Goal: Task Accomplishment & Management: Complete application form

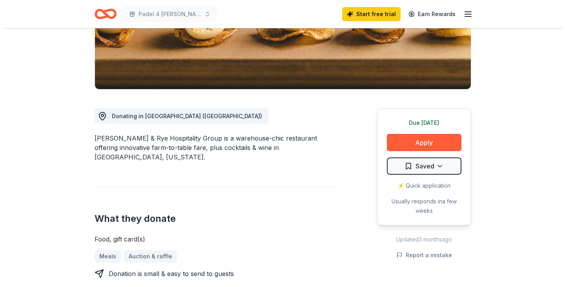
scroll to position [148, 0]
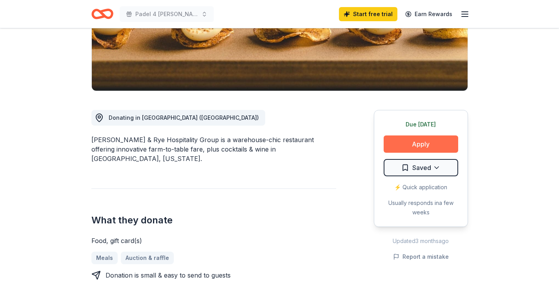
click at [407, 146] on button "Apply" at bounding box center [421, 143] width 75 height 17
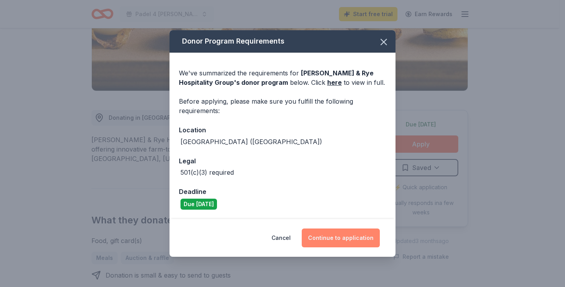
click at [326, 237] on button "Continue to application" at bounding box center [341, 237] width 78 height 19
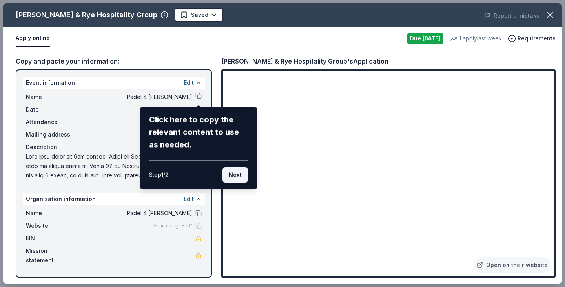
click at [237, 177] on button "Next" at bounding box center [234, 175] width 25 height 16
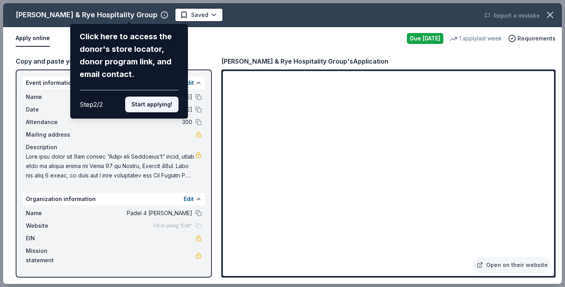
click at [149, 105] on button "Start applying!" at bounding box center [151, 105] width 53 height 16
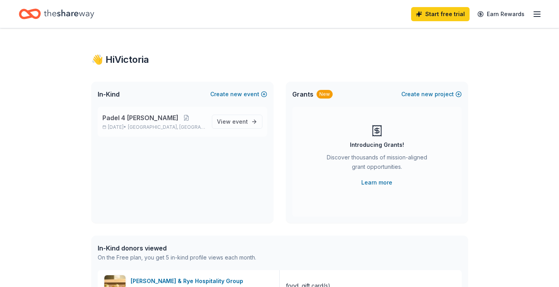
click at [166, 124] on div "Padel 4 Parkinson's Oct 26, 2025 • Austin, TX" at bounding box center [153, 121] width 103 height 17
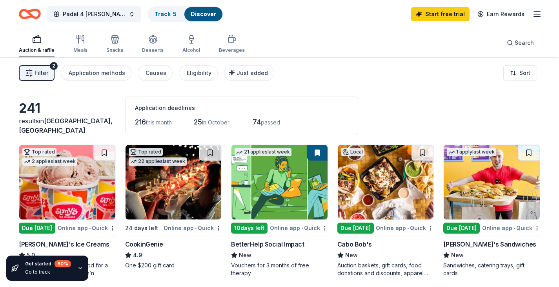
click at [44, 74] on span "Filter" at bounding box center [42, 72] width 14 height 9
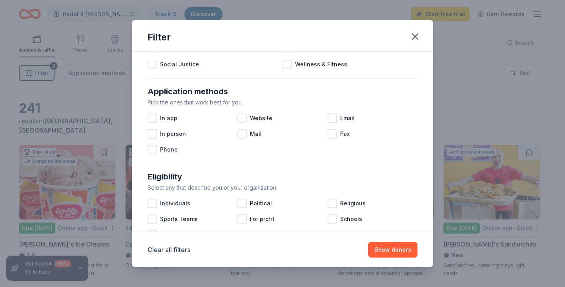
scroll to position [112, 0]
click at [241, 120] on div at bounding box center [241, 117] width 9 height 9
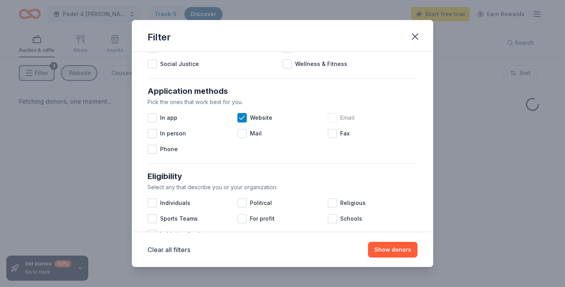
click at [330, 117] on div at bounding box center [332, 117] width 9 height 9
click at [156, 117] on div at bounding box center [152, 117] width 9 height 9
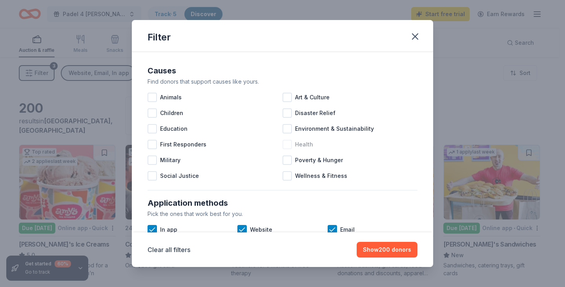
click at [288, 146] on div at bounding box center [286, 144] width 9 height 9
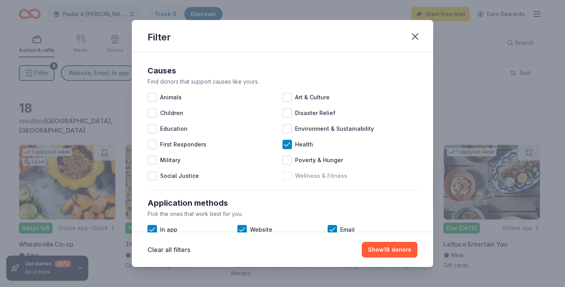
click at [332, 180] on span "Wellness & Fitness" at bounding box center [321, 175] width 52 height 9
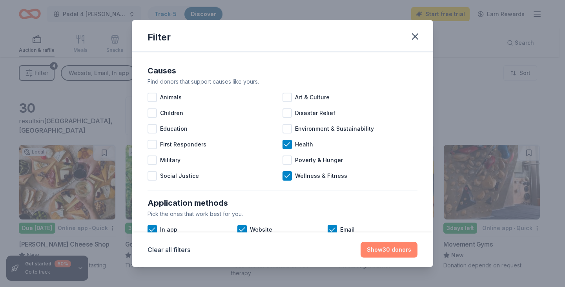
click at [415, 256] on button "Show 30 donors" at bounding box center [389, 250] width 57 height 16
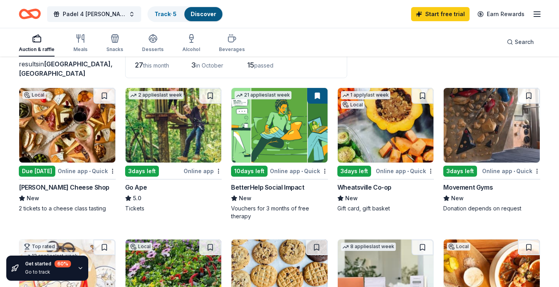
scroll to position [57, 0]
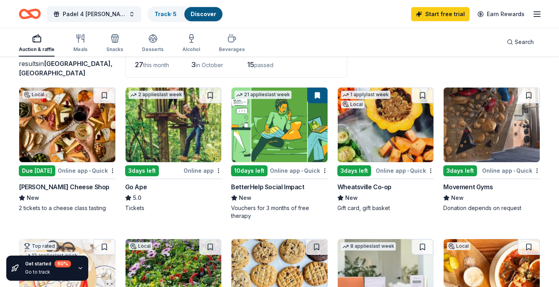
click at [375, 158] on img at bounding box center [386, 124] width 96 height 75
click at [288, 160] on img at bounding box center [279, 124] width 96 height 75
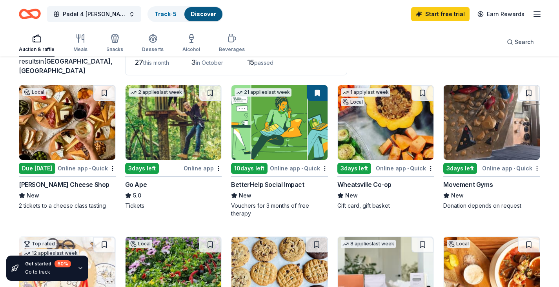
scroll to position [0, 0]
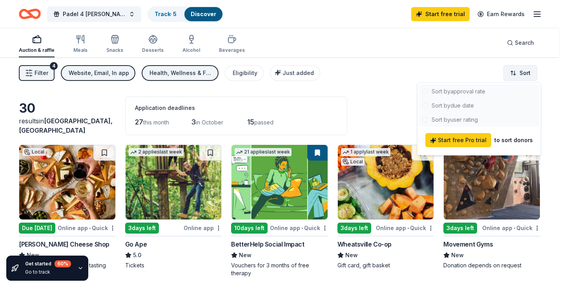
click at [524, 71] on html "Padel 4 Parkinson's Track · 5 Discover Start free trial Earn Rewards Auction & …" at bounding box center [282, 143] width 565 height 287
click at [370, 90] on html "Padel 4 Parkinson's Track · 5 Discover Start free trial Earn Rewards Auction & …" at bounding box center [282, 143] width 565 height 287
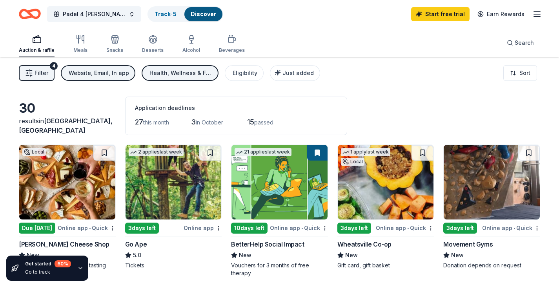
scroll to position [0, 0]
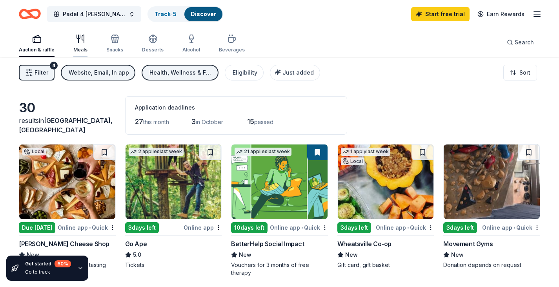
click at [80, 43] on icon "button" at bounding box center [80, 38] width 9 height 9
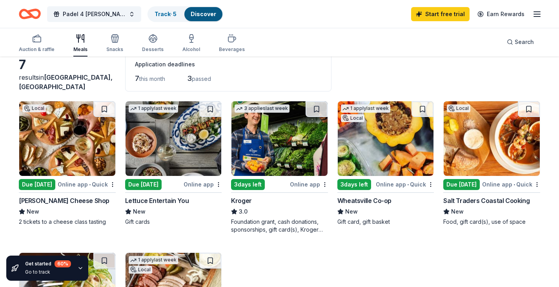
scroll to position [42, 0]
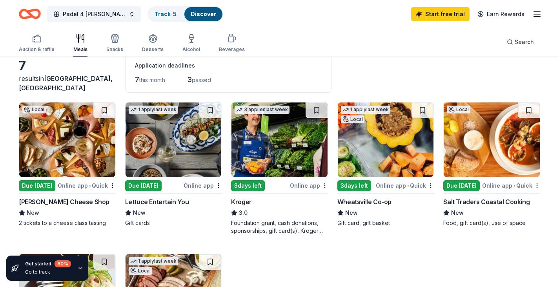
click at [480, 147] on img at bounding box center [492, 139] width 96 height 75
click at [185, 151] on img at bounding box center [174, 139] width 96 height 75
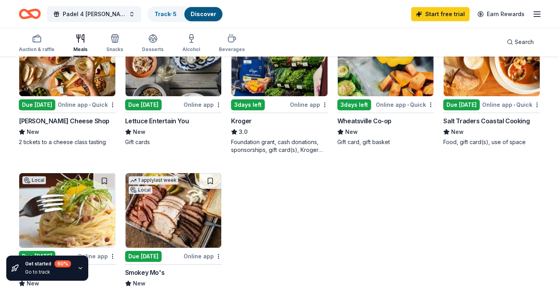
scroll to position [122, 0]
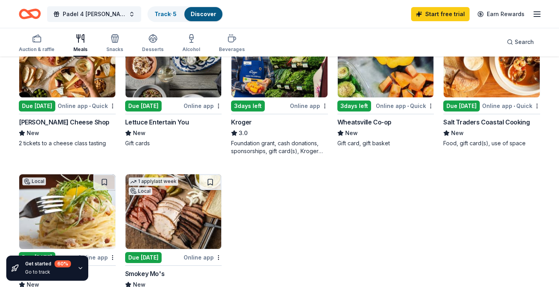
click at [297, 84] on img at bounding box center [279, 60] width 96 height 75
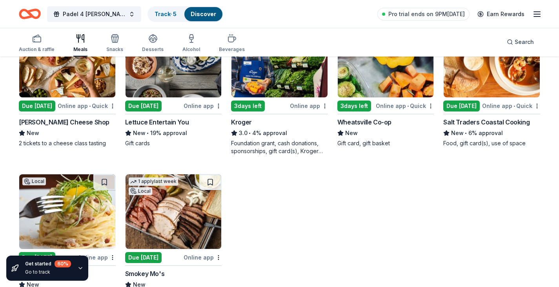
click at [186, 91] on img at bounding box center [174, 60] width 96 height 75
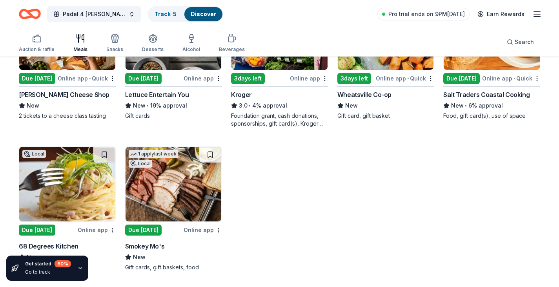
click at [100, 198] on img at bounding box center [67, 184] width 96 height 75
click at [178, 204] on img at bounding box center [174, 184] width 96 height 75
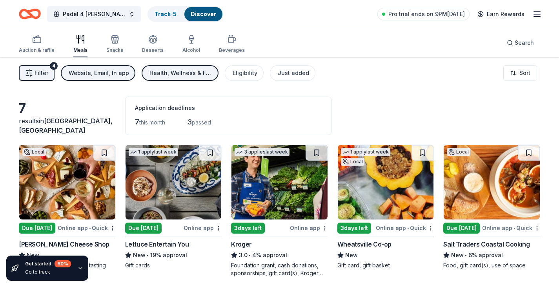
click at [156, 72] on div "Health, Wellness & Fitness" at bounding box center [180, 72] width 63 height 9
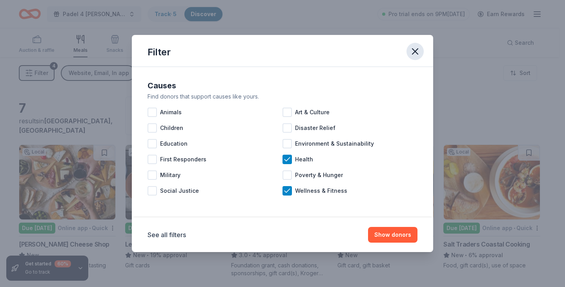
click at [415, 55] on icon "button" at bounding box center [415, 51] width 11 height 11
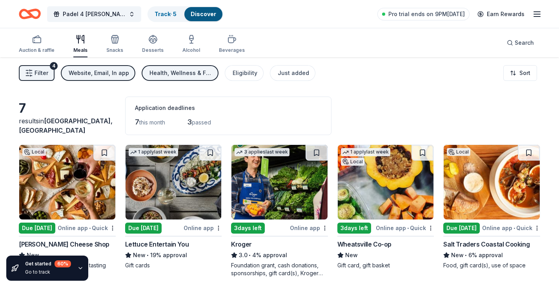
click at [112, 73] on div "Website, Email, In app" at bounding box center [99, 72] width 60 height 9
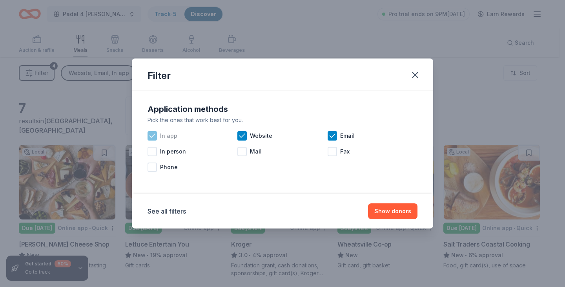
click at [155, 136] on icon at bounding box center [152, 136] width 8 height 8
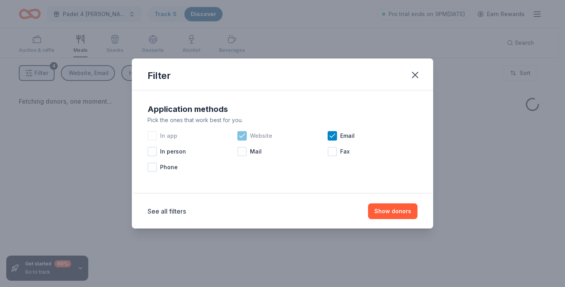
click at [244, 137] on icon at bounding box center [242, 136] width 8 height 8
click at [335, 133] on icon at bounding box center [332, 136] width 8 height 8
click at [382, 218] on button "Show donors" at bounding box center [392, 211] width 49 height 16
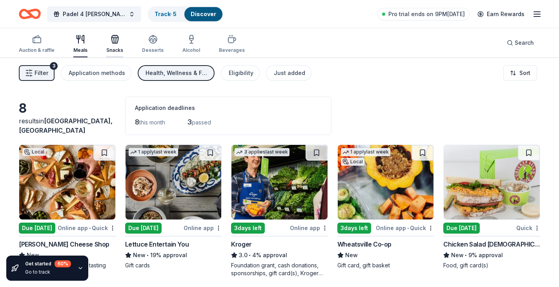
click at [109, 45] on div "Snacks" at bounding box center [114, 44] width 17 height 19
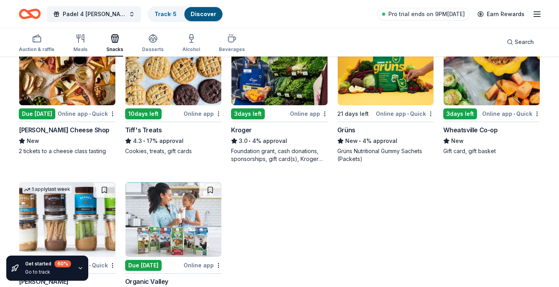
scroll to position [157, 0]
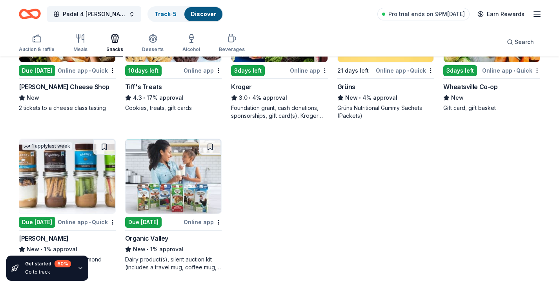
click at [79, 198] on img at bounding box center [67, 176] width 96 height 75
click at [166, 189] on img at bounding box center [174, 176] width 96 height 75
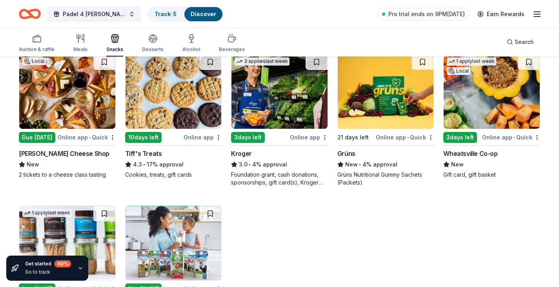
scroll to position [90, 0]
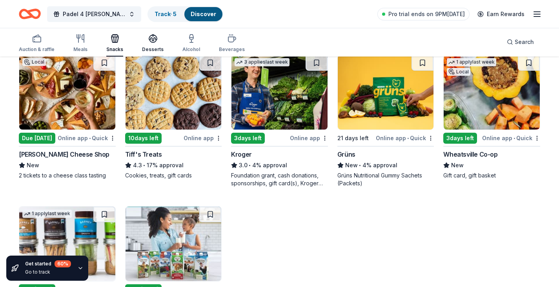
click at [149, 49] on div "Desserts" at bounding box center [153, 49] width 22 height 6
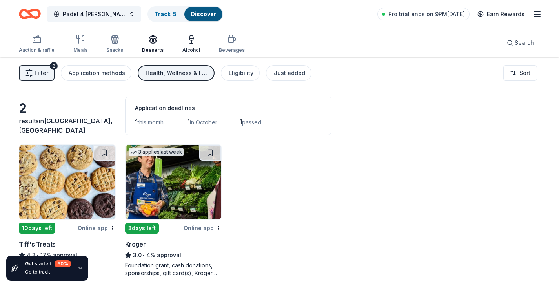
click at [188, 45] on div "Alcohol" at bounding box center [191, 44] width 18 height 19
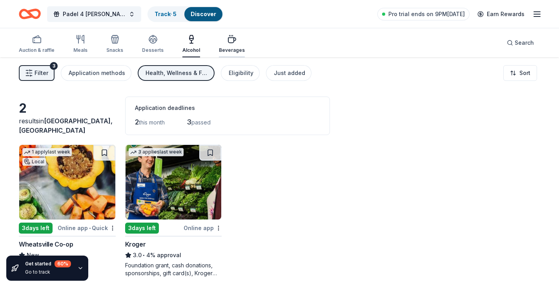
click at [223, 45] on div "Beverages" at bounding box center [232, 44] width 26 height 19
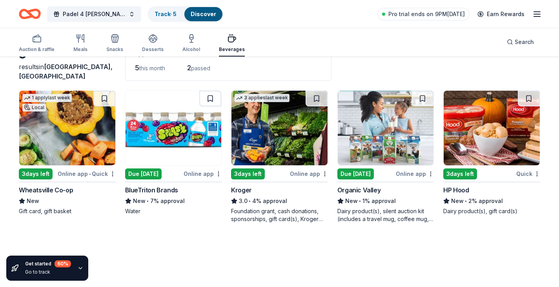
scroll to position [57, 0]
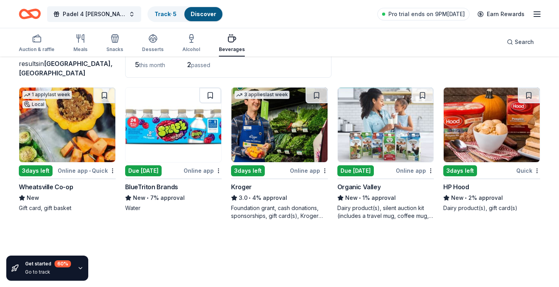
click at [493, 143] on img at bounding box center [492, 124] width 96 height 75
click at [33, 40] on rect "button" at bounding box center [37, 39] width 8 height 5
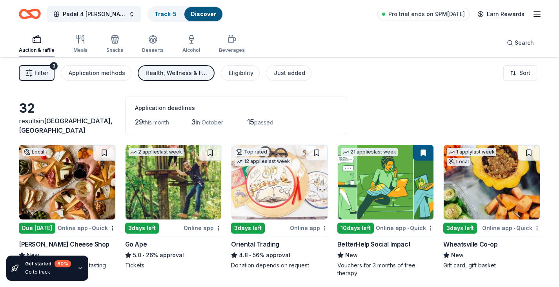
click at [43, 70] on span "Filter" at bounding box center [42, 72] width 14 height 9
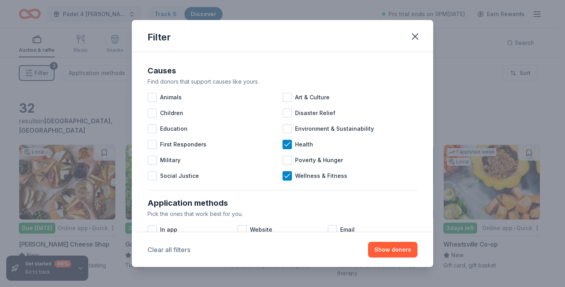
click at [164, 248] on button "Clear all filters" at bounding box center [169, 249] width 43 height 9
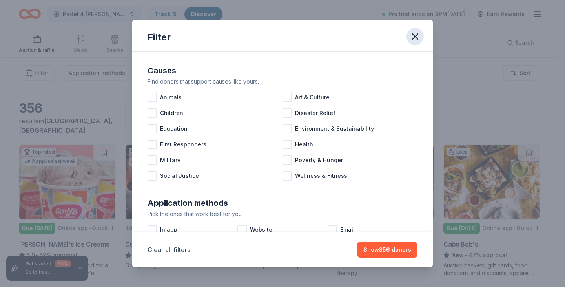
click at [418, 35] on icon "button" at bounding box center [415, 36] width 11 height 11
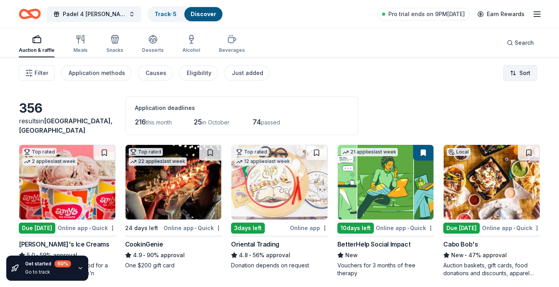
click at [526, 69] on html "Padel 4 Parkinson's Track · 5 Discover Pro trial ends on 9PM, 10/2 Earn Rewards…" at bounding box center [279, 143] width 559 height 287
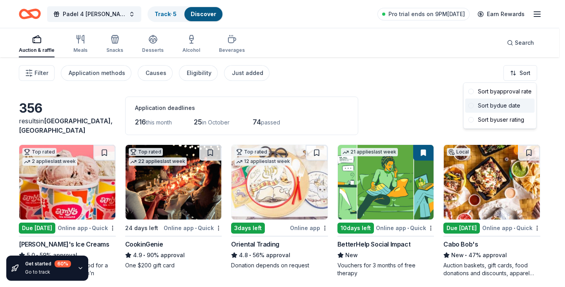
click at [506, 105] on div "Sort by due date" at bounding box center [499, 105] width 69 height 14
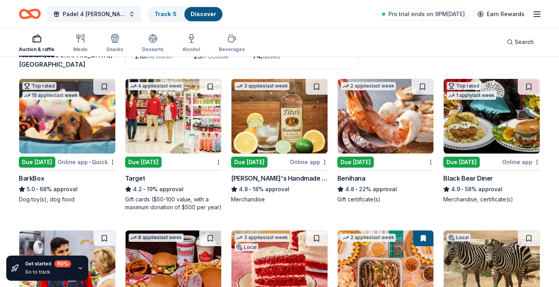
scroll to position [62, 0]
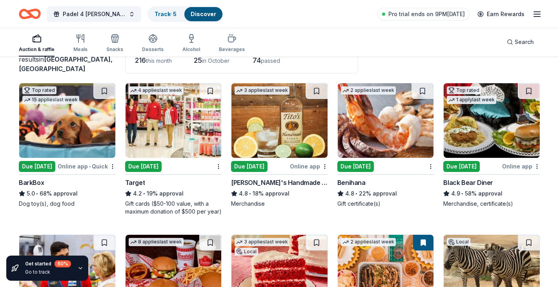
click at [73, 125] on img at bounding box center [67, 120] width 96 height 75
click at [153, 118] on img at bounding box center [174, 120] width 96 height 75
click at [173, 114] on img at bounding box center [174, 120] width 96 height 75
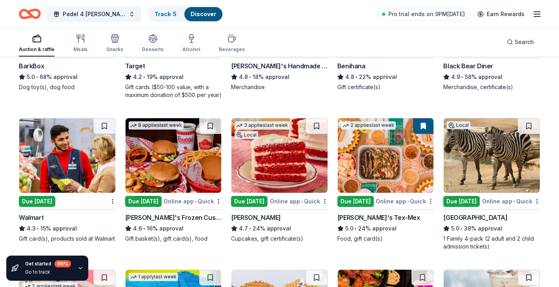
scroll to position [178, 0]
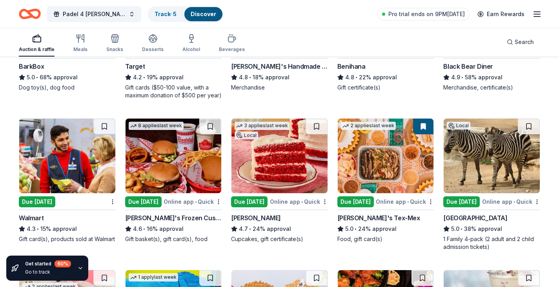
click at [363, 178] on img at bounding box center [386, 155] width 96 height 75
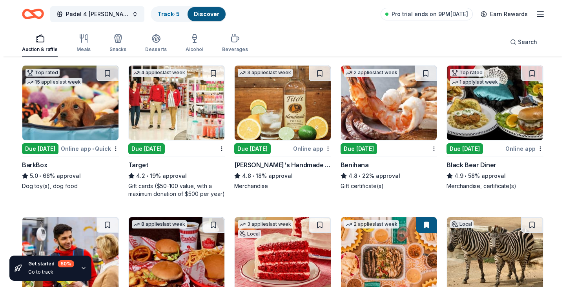
scroll to position [0, 0]
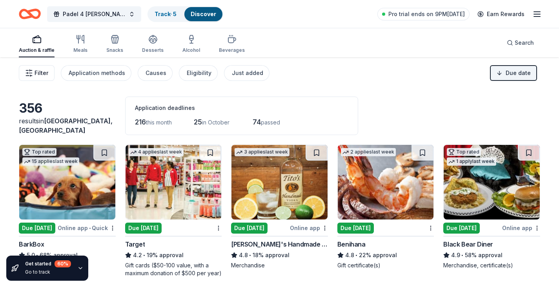
click at [42, 76] on span "Filter" at bounding box center [42, 72] width 14 height 9
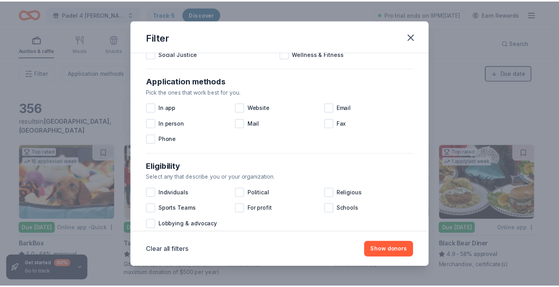
scroll to position [123, 0]
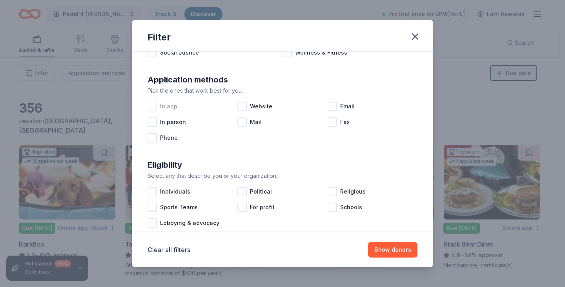
click at [166, 111] on span "In app" at bounding box center [168, 106] width 17 height 9
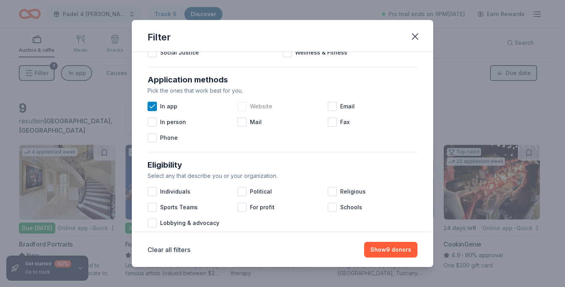
click at [240, 103] on div at bounding box center [241, 106] width 9 height 9
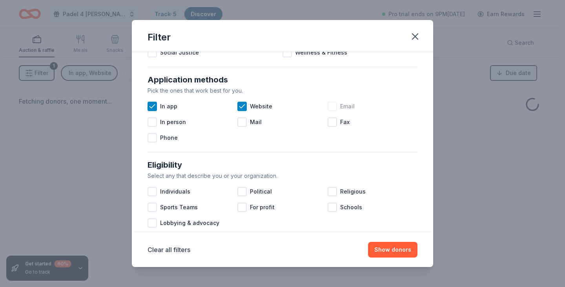
click at [329, 106] on div at bounding box center [332, 106] width 9 height 9
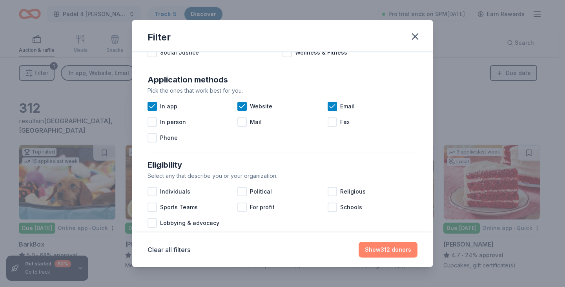
click at [406, 248] on button "Show 312 donors" at bounding box center [388, 250] width 59 height 16
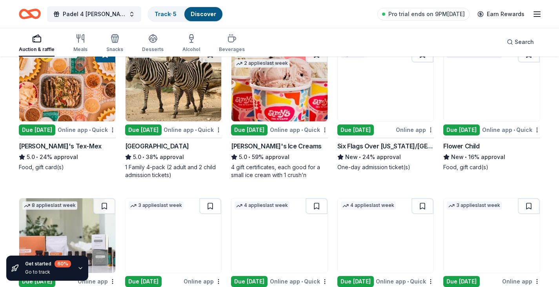
scroll to position [242, 0]
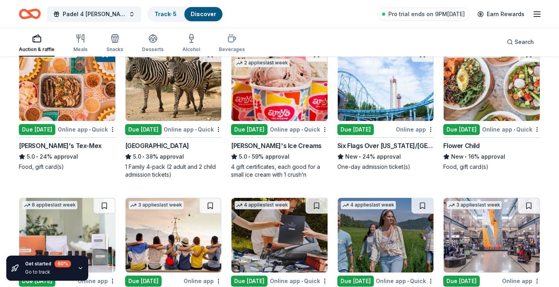
click at [366, 111] on img at bounding box center [386, 83] width 96 height 75
click at [496, 103] on img at bounding box center [492, 83] width 96 height 75
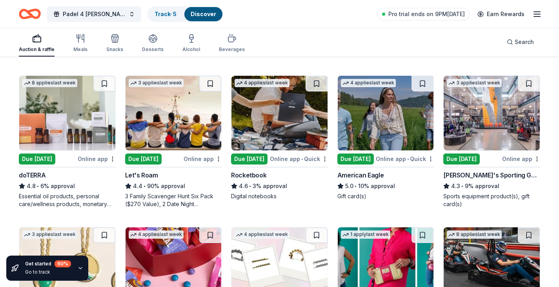
scroll to position [364, 0]
click at [76, 200] on div "Essential oil products, personal care/wellness products, monetary donations" at bounding box center [67, 200] width 97 height 16
click at [264, 189] on div "4.6 • 3% approval" at bounding box center [279, 185] width 97 height 9
click at [377, 184] on div "5.0 • 10% approval" at bounding box center [385, 185] width 97 height 9
click at [488, 197] on div "Sports equipment product(s), gift card(s)" at bounding box center [491, 200] width 97 height 16
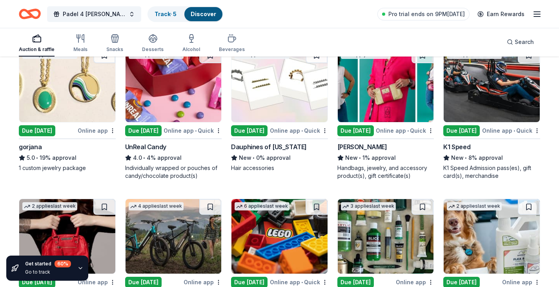
scroll to position [545, 0]
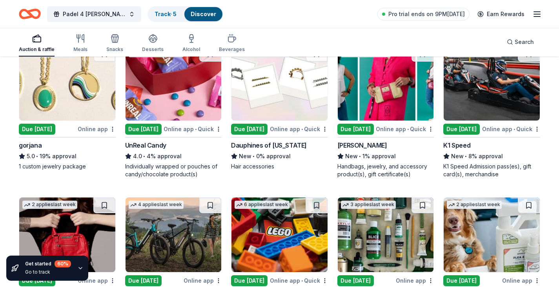
drag, startPoint x: 159, startPoint y: 169, endPoint x: 140, endPoint y: 146, distance: 30.1
drag, startPoint x: 140, startPoint y: 146, endPoint x: 153, endPoint y: 113, distance: 35.6
click at [153, 113] on img at bounding box center [174, 83] width 96 height 75
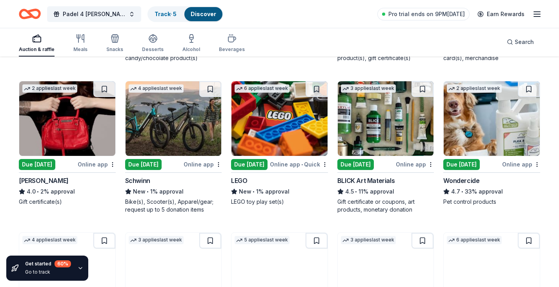
scroll to position [662, 0]
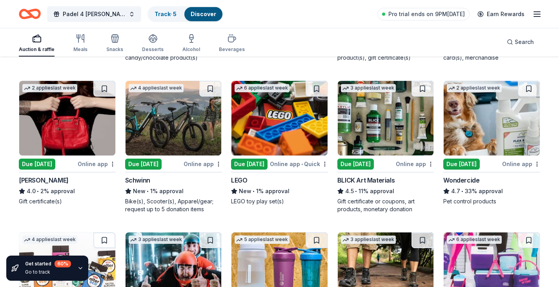
click at [188, 145] on img at bounding box center [174, 118] width 96 height 75
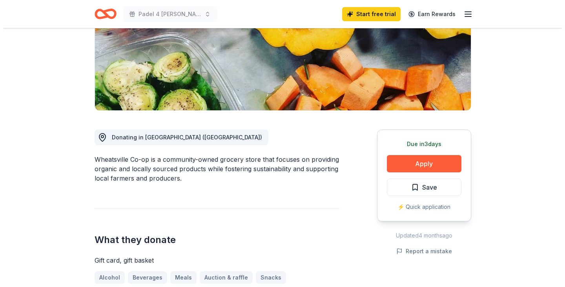
scroll to position [129, 0]
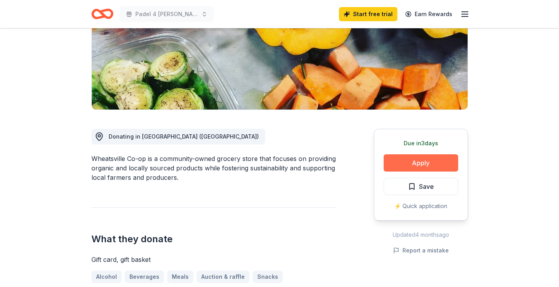
click at [408, 164] on button "Apply" at bounding box center [421, 162] width 75 height 17
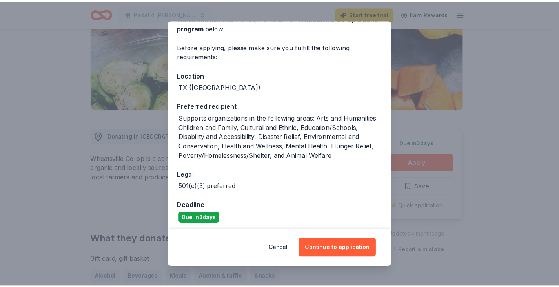
scroll to position [47, 0]
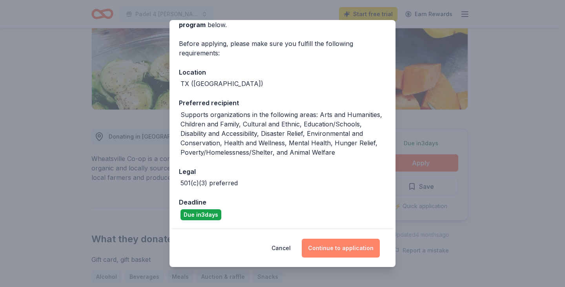
click at [357, 245] on button "Continue to application" at bounding box center [341, 248] width 78 height 19
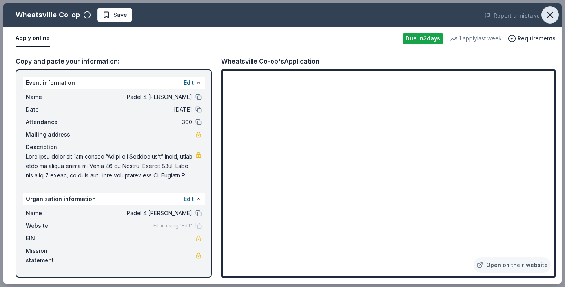
click at [546, 15] on icon "button" at bounding box center [549, 14] width 11 height 11
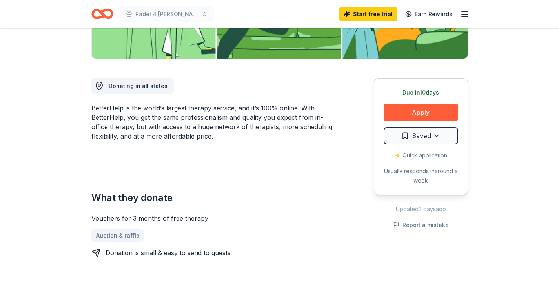
scroll to position [180, 0]
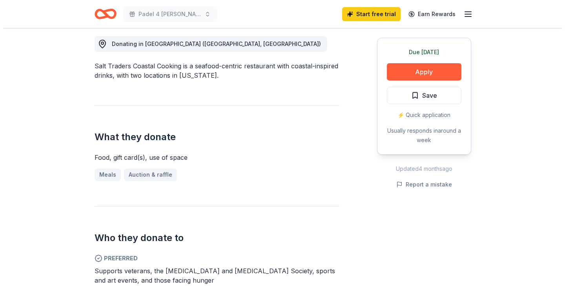
scroll to position [231, 0]
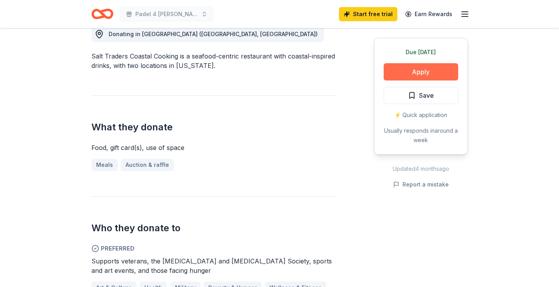
click at [401, 74] on button "Apply" at bounding box center [421, 71] width 75 height 17
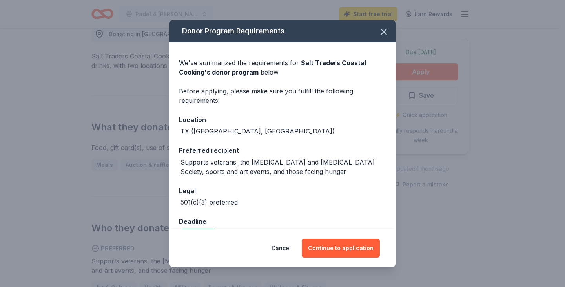
scroll to position [19, 0]
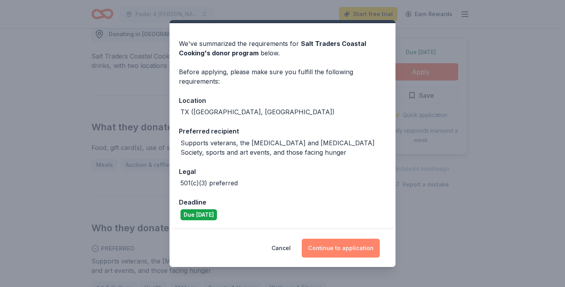
click at [328, 244] on button "Continue to application" at bounding box center [341, 248] width 78 height 19
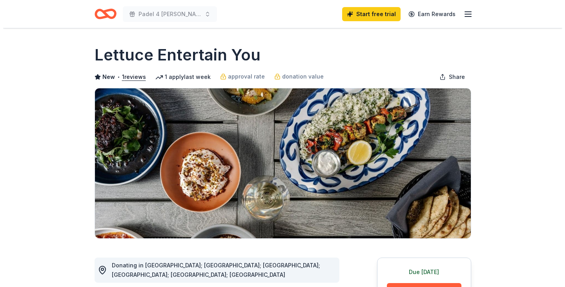
scroll to position [125, 0]
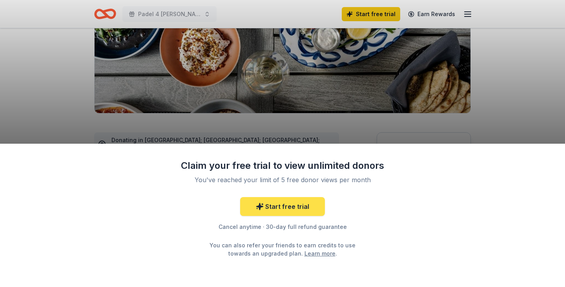
click at [269, 210] on link "Start free trial" at bounding box center [282, 206] width 85 height 19
click at [279, 202] on link "Start free trial" at bounding box center [282, 206] width 85 height 19
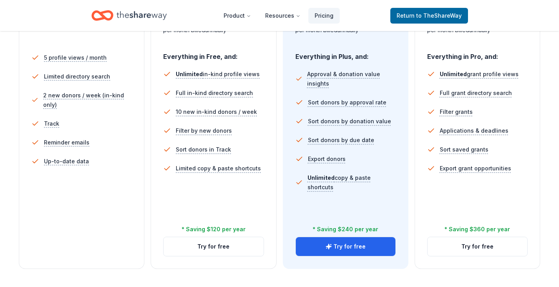
scroll to position [222, 0]
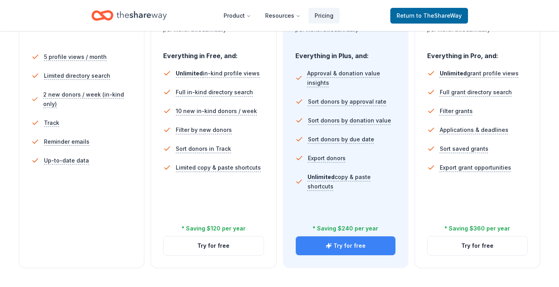
click at [326, 247] on button "Try for free" at bounding box center [346, 245] width 100 height 19
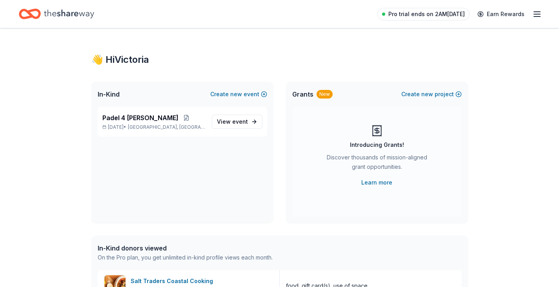
click at [455, 17] on span "Pro trial ends on 2AM, 10/3" at bounding box center [426, 13] width 76 height 9
click at [537, 15] on icon "button" at bounding box center [536, 13] width 9 height 9
click at [535, 11] on icon "button" at bounding box center [536, 13] width 9 height 9
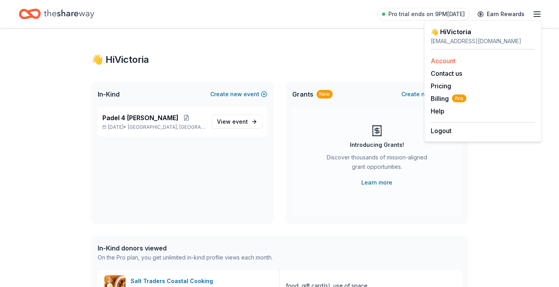
click at [453, 61] on link "Account" at bounding box center [443, 61] width 25 height 8
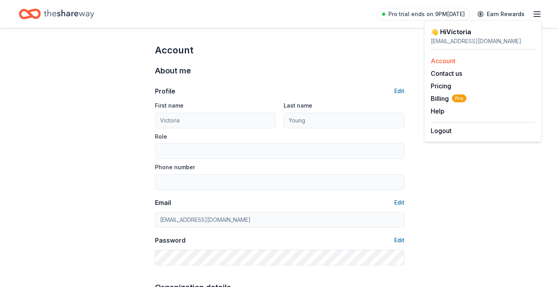
click at [449, 58] on link "Account" at bounding box center [443, 61] width 25 height 8
click at [445, 62] on link "Account" at bounding box center [443, 61] width 25 height 8
click at [327, 77] on div "Profile Edit First name Victoria Last name Young Role Phone number Email Edit p…" at bounding box center [279, 171] width 249 height 188
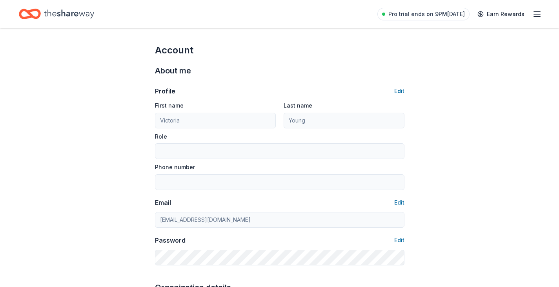
click at [536, 15] on icon "button" at bounding box center [536, 13] width 9 height 9
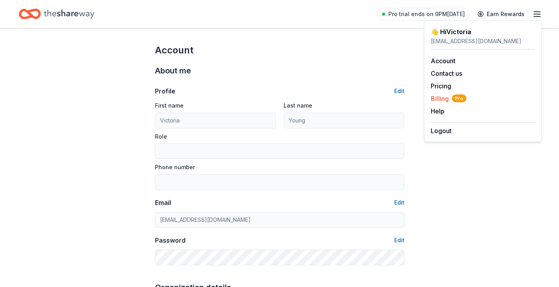
click at [443, 98] on span "Billing Pro" at bounding box center [449, 98] width 36 height 9
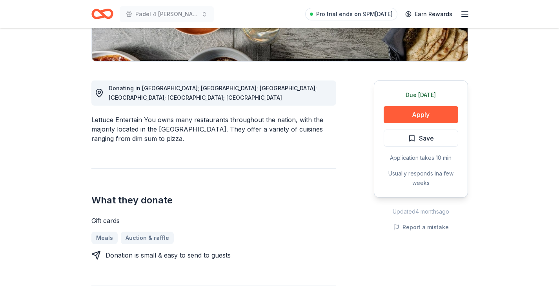
scroll to position [177, 0]
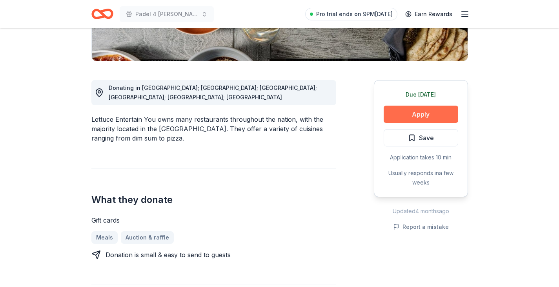
click at [413, 112] on button "Apply" at bounding box center [421, 114] width 75 height 17
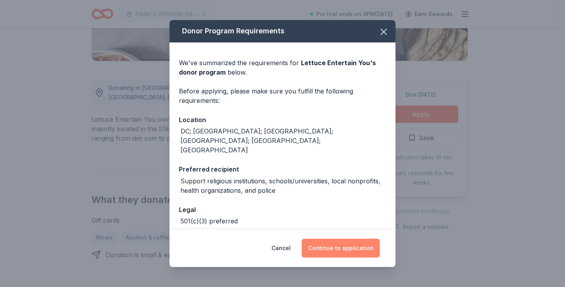
click at [370, 248] on button "Continue to application" at bounding box center [341, 248] width 78 height 19
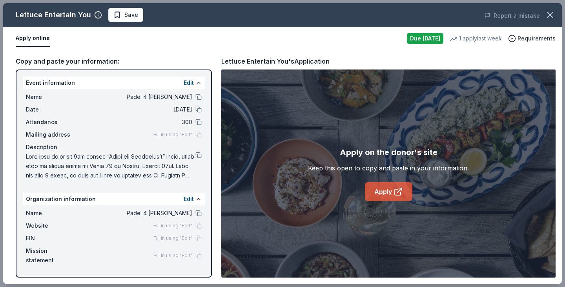
click at [395, 191] on icon at bounding box center [398, 192] width 6 height 6
click at [552, 13] on icon "button" at bounding box center [549, 14] width 5 height 5
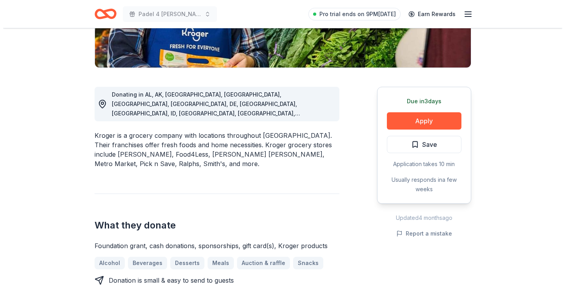
scroll to position [172, 0]
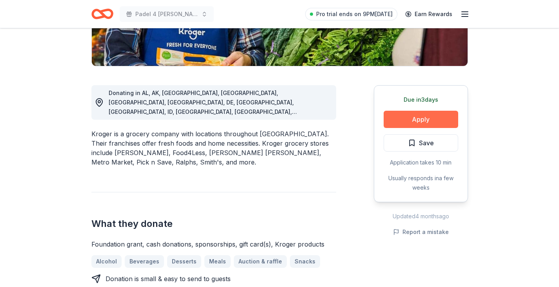
click at [422, 118] on button "Apply" at bounding box center [421, 119] width 75 height 17
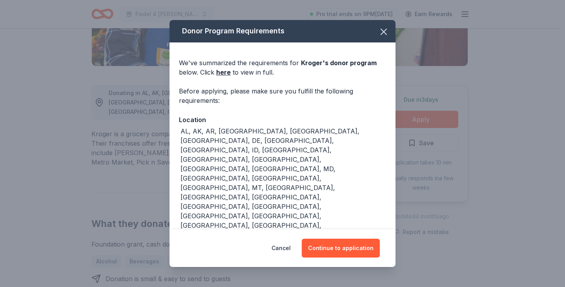
scroll to position [49, 0]
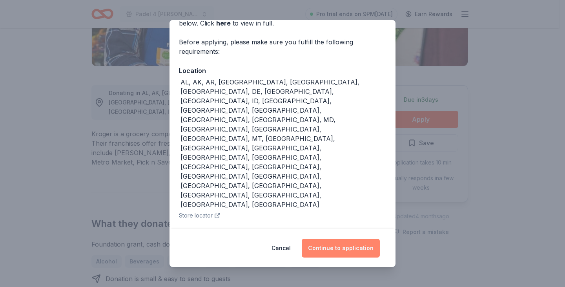
click at [331, 244] on button "Continue to application" at bounding box center [341, 248] width 78 height 19
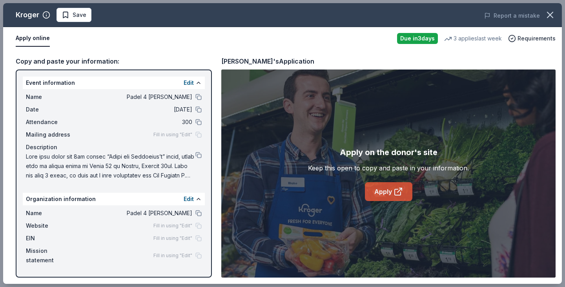
click at [395, 192] on icon at bounding box center [397, 191] width 9 height 9
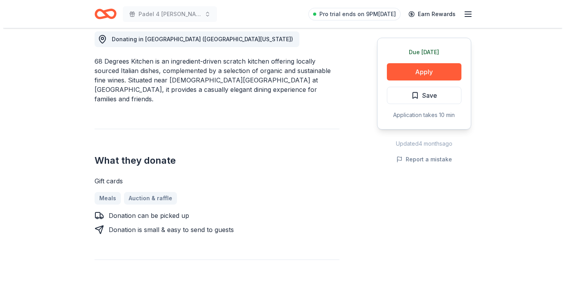
scroll to position [226, 0]
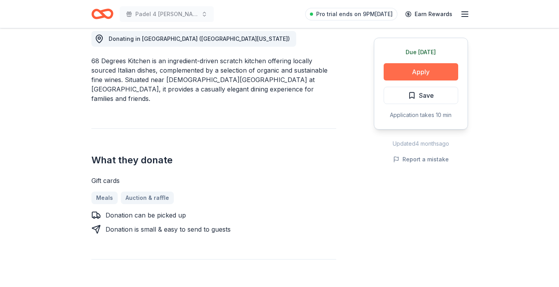
click at [404, 73] on button "Apply" at bounding box center [421, 71] width 75 height 17
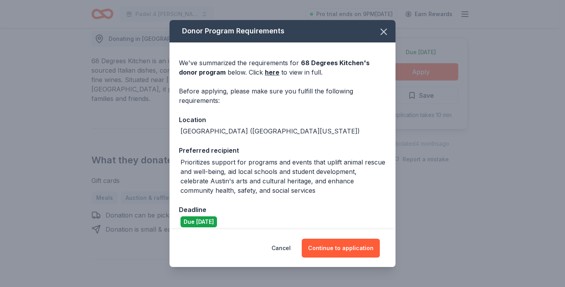
scroll to position [7, 0]
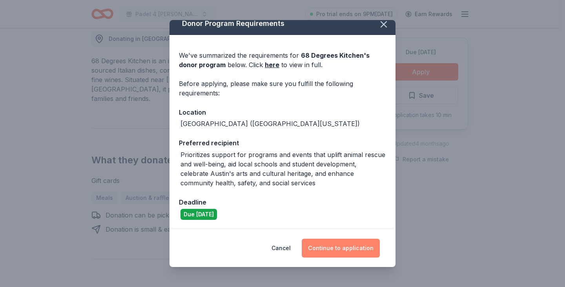
click at [353, 249] on button "Continue to application" at bounding box center [341, 248] width 78 height 19
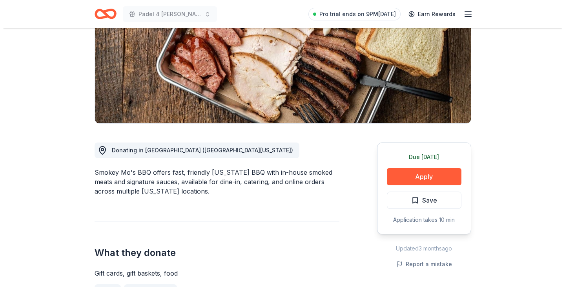
scroll to position [118, 0]
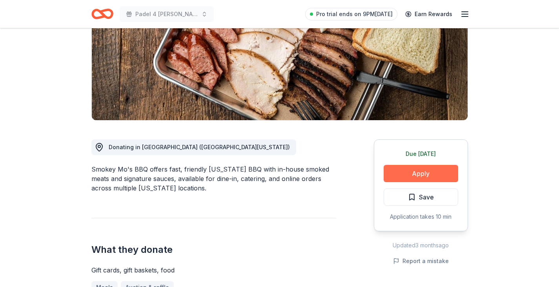
click at [413, 176] on button "Apply" at bounding box center [421, 173] width 75 height 17
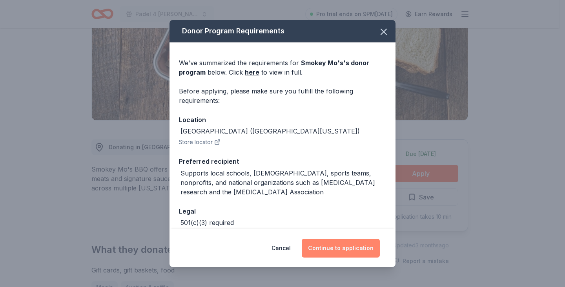
click at [345, 248] on button "Continue to application" at bounding box center [341, 248] width 78 height 19
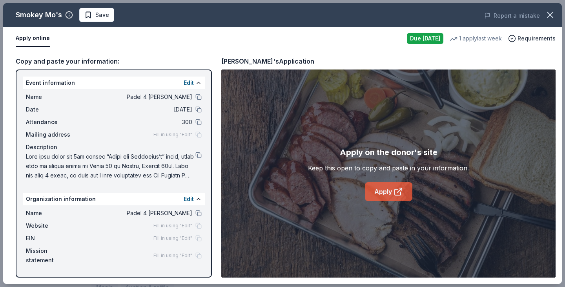
click at [391, 198] on link "Apply" at bounding box center [388, 191] width 47 height 19
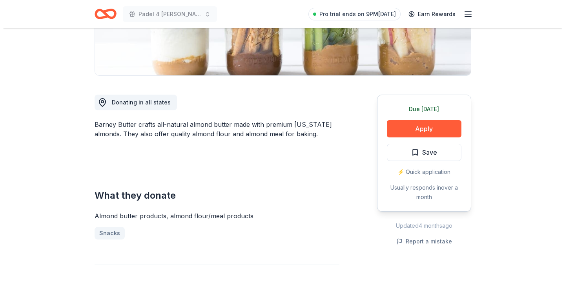
scroll to position [163, 0]
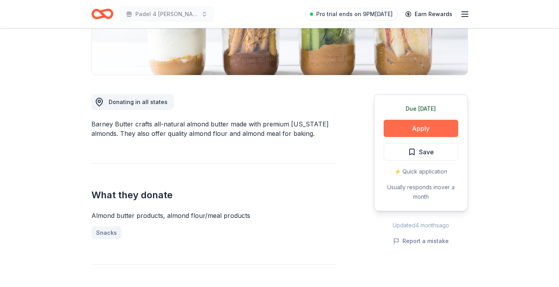
click at [443, 125] on button "Apply" at bounding box center [421, 128] width 75 height 17
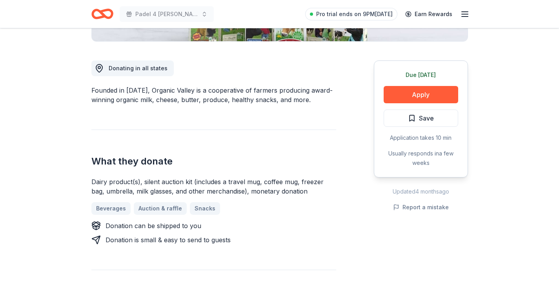
scroll to position [198, 0]
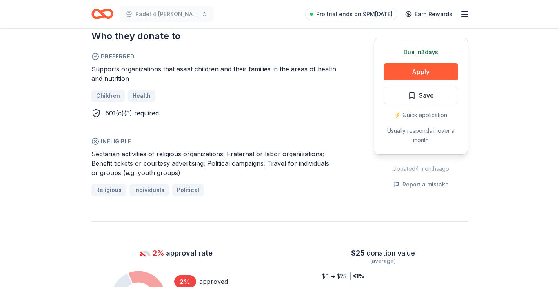
scroll to position [459, 0]
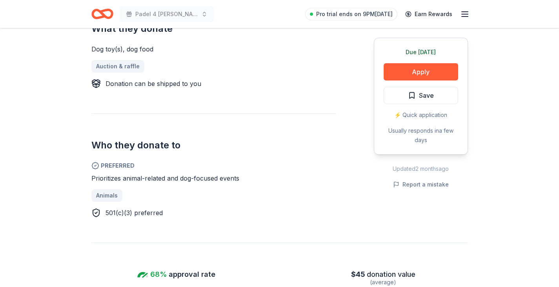
scroll to position [340, 0]
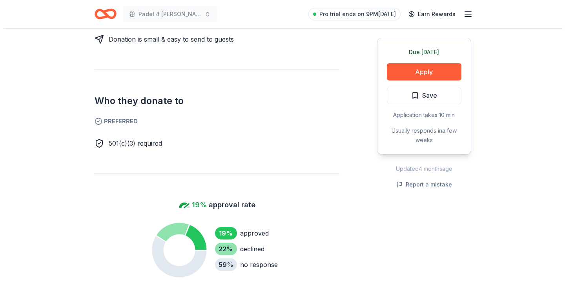
scroll to position [384, 0]
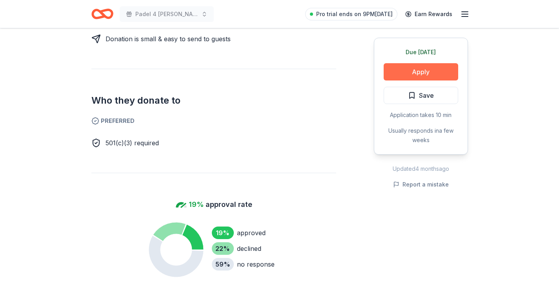
click at [410, 72] on button "Apply" at bounding box center [421, 71] width 75 height 17
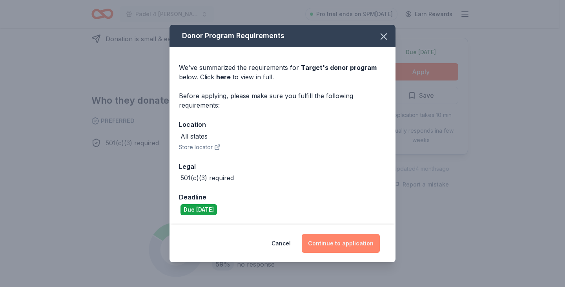
click at [329, 242] on button "Continue to application" at bounding box center [341, 243] width 78 height 19
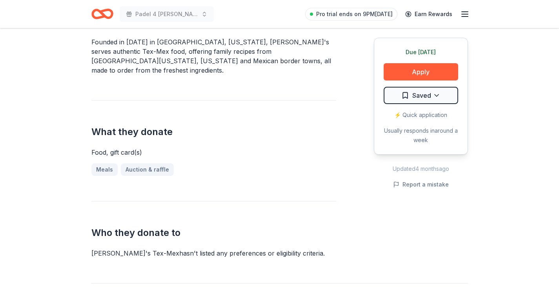
scroll to position [265, 0]
click at [410, 66] on button "Apply" at bounding box center [421, 71] width 75 height 17
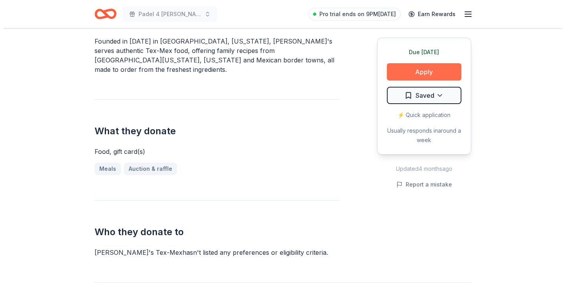
scroll to position [270, 0]
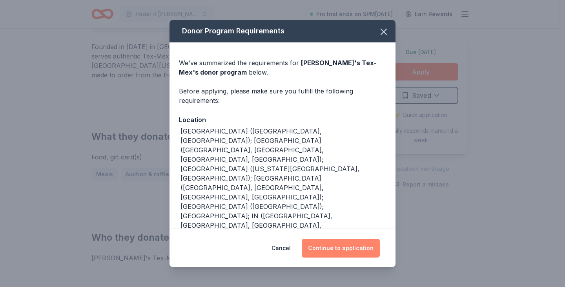
click at [315, 242] on button "Continue to application" at bounding box center [341, 248] width 78 height 19
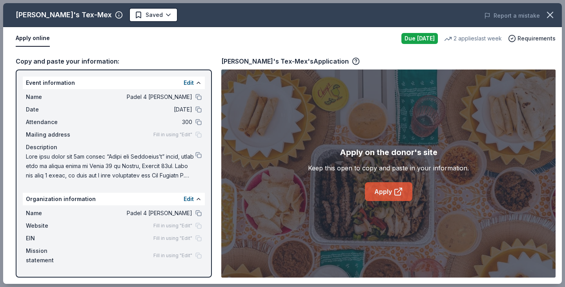
click at [382, 184] on link "Apply" at bounding box center [388, 191] width 47 height 19
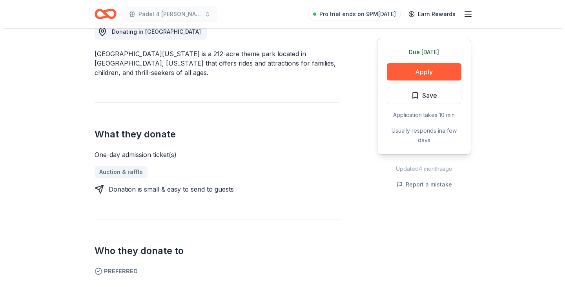
scroll to position [256, 0]
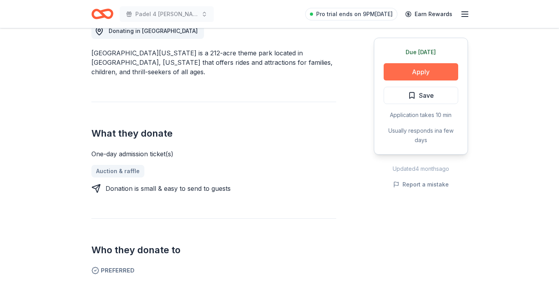
click at [394, 69] on button "Apply" at bounding box center [421, 71] width 75 height 17
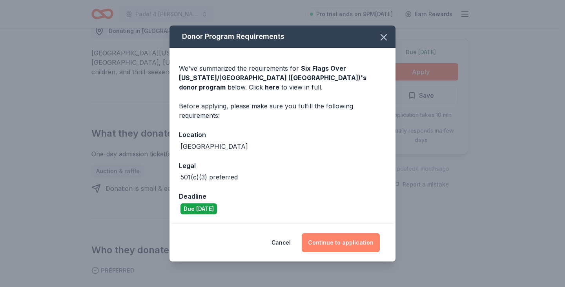
click at [350, 246] on button "Continue to application" at bounding box center [341, 242] width 78 height 19
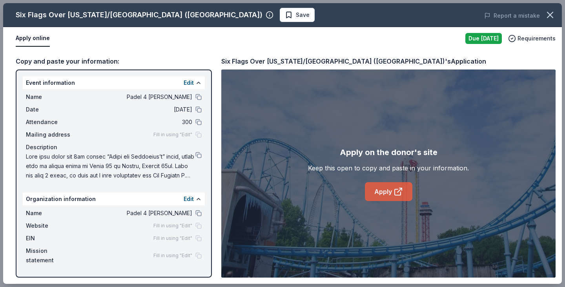
click at [395, 193] on icon at bounding box center [397, 191] width 9 height 9
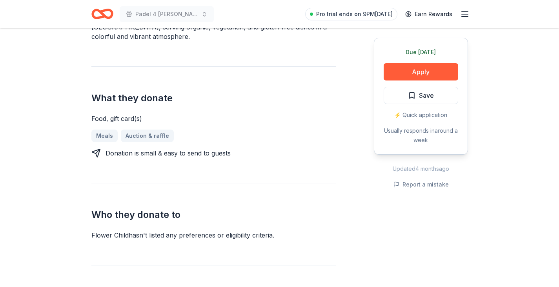
scroll to position [289, 0]
click at [412, 71] on button "Apply" at bounding box center [421, 71] width 75 height 17
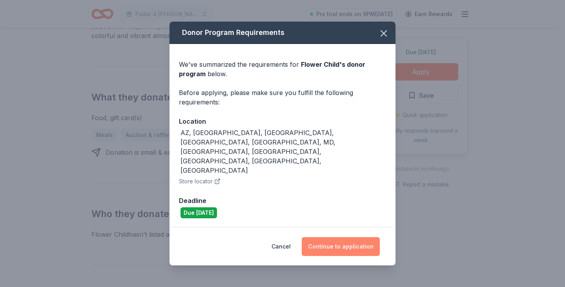
click at [321, 237] on button "Continue to application" at bounding box center [341, 246] width 78 height 19
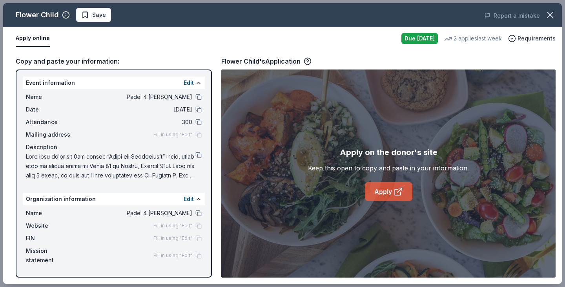
click at [396, 194] on icon at bounding box center [397, 191] width 9 height 9
click at [547, 16] on icon "button" at bounding box center [549, 14] width 11 height 11
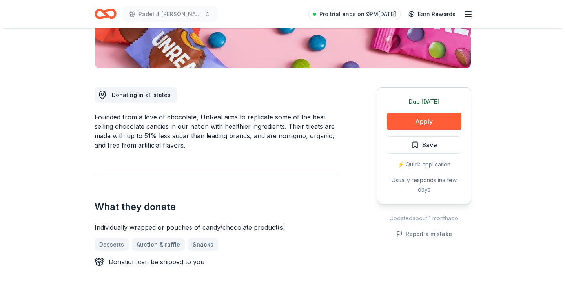
scroll to position [169, 0]
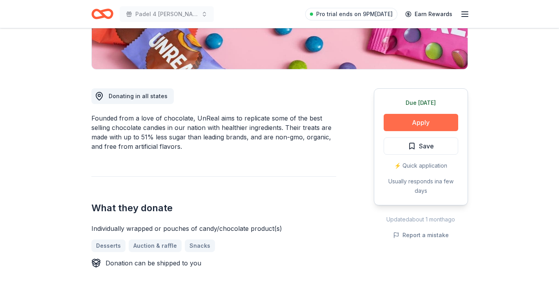
click at [406, 117] on button "Apply" at bounding box center [421, 122] width 75 height 17
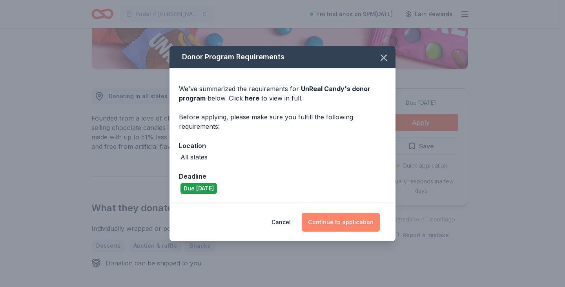
click at [339, 222] on button "Continue to application" at bounding box center [341, 222] width 78 height 19
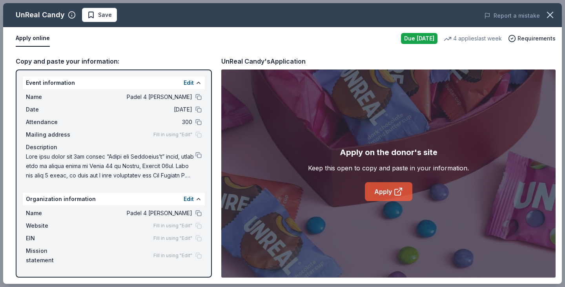
click at [383, 188] on link "Apply" at bounding box center [388, 191] width 47 height 19
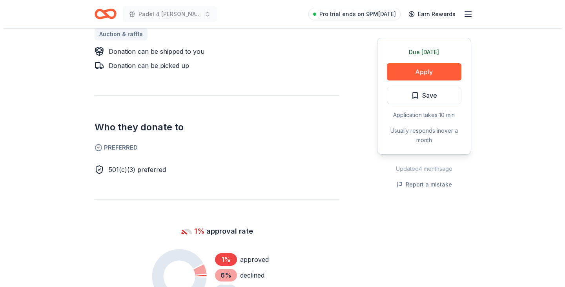
scroll to position [371, 0]
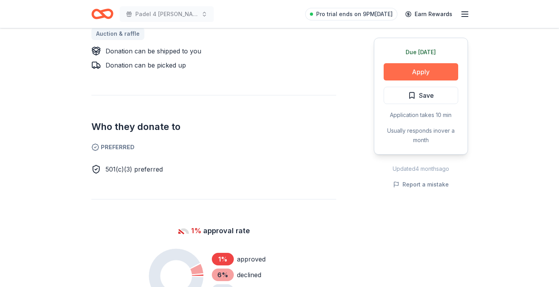
click at [401, 74] on button "Apply" at bounding box center [421, 71] width 75 height 17
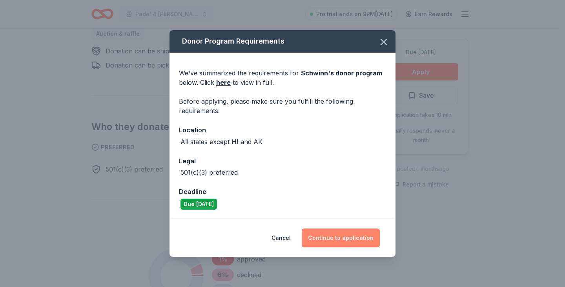
click at [328, 238] on button "Continue to application" at bounding box center [341, 237] width 78 height 19
